Goal: Information Seeking & Learning: Learn about a topic

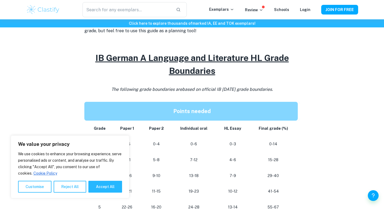
scroll to position [242, 0]
click at [103, 180] on div "We use cookies to enhance your browsing experience, serve personalised ads or c…" at bounding box center [70, 172] width 104 height 42
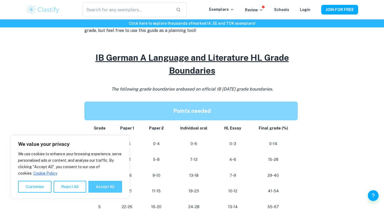
click at [104, 186] on button "Accept All" at bounding box center [105, 187] width 34 height 12
checkbox input "true"
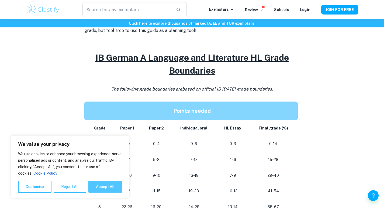
checkbox input "true"
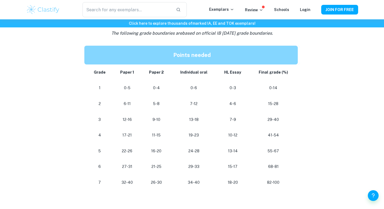
scroll to position [298, 0]
click at [262, 12] on p "Review" at bounding box center [254, 10] width 18 height 6
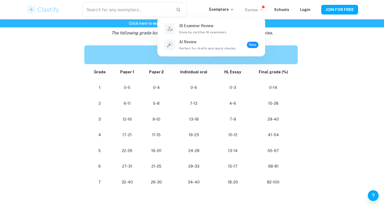
click at [262, 8] on div at bounding box center [192, 104] width 384 height 209
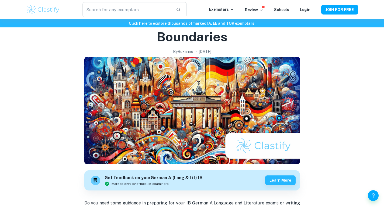
scroll to position [0, 0]
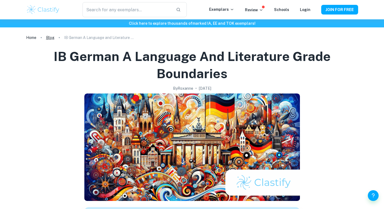
click at [49, 38] on link "Blog" at bounding box center [50, 38] width 8 height 8
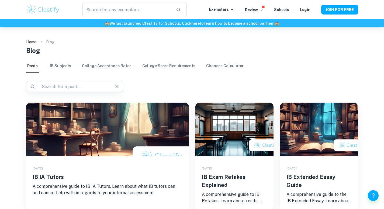
drag, startPoint x: 84, startPoint y: 87, endPoint x: 72, endPoint y: 89, distance: 12.1
click at [72, 89] on input "text" at bounding box center [73, 87] width 66 height 8
click at [75, 87] on input "text" at bounding box center [73, 87] width 66 height 8
type input "German A"
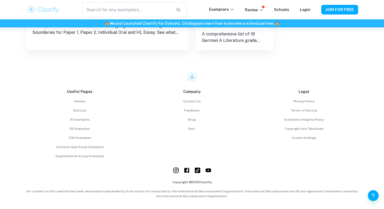
scroll to position [160, 0]
